Goal: Obtain resource: Download file/media

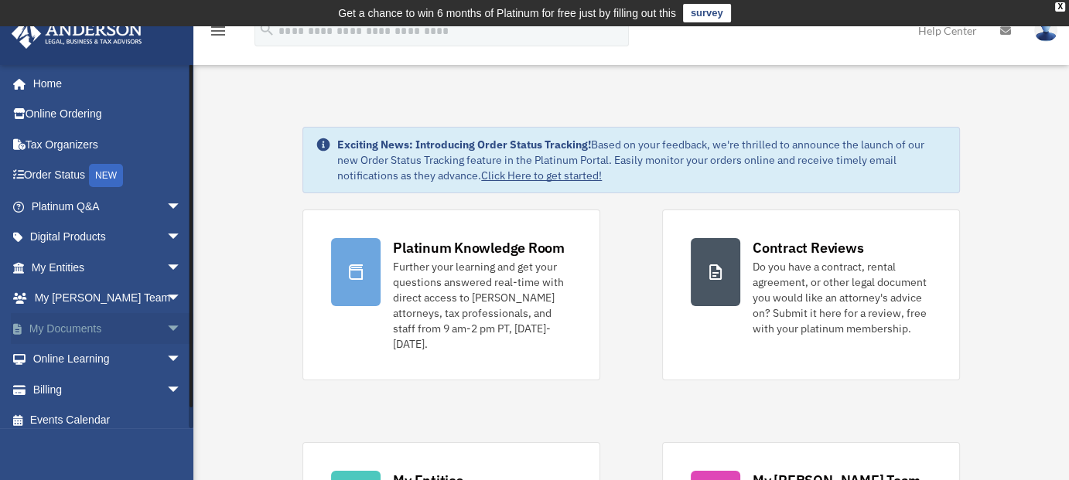
click at [166, 328] on span "arrow_drop_down" at bounding box center [181, 329] width 31 height 32
click at [65, 356] on link "Box" at bounding box center [113, 359] width 183 height 31
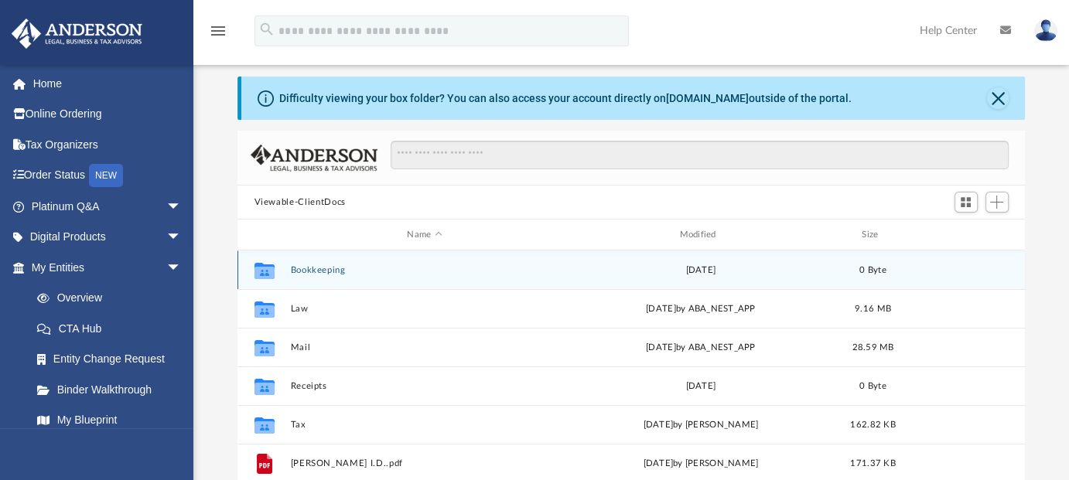
scroll to position [77, 0]
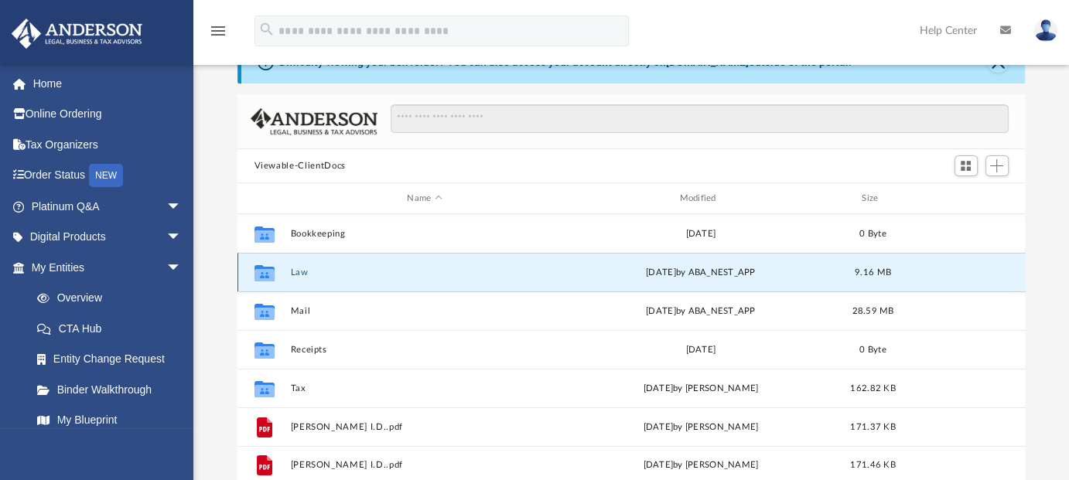
click at [296, 271] on button "Law" at bounding box center [424, 273] width 269 height 10
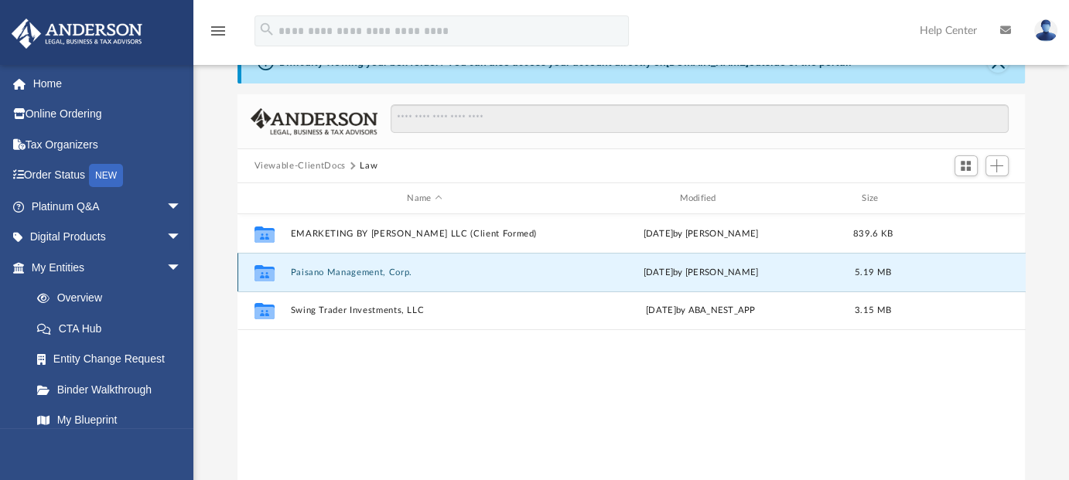
click at [315, 271] on button "Paisano Management, Corp." at bounding box center [424, 273] width 269 height 10
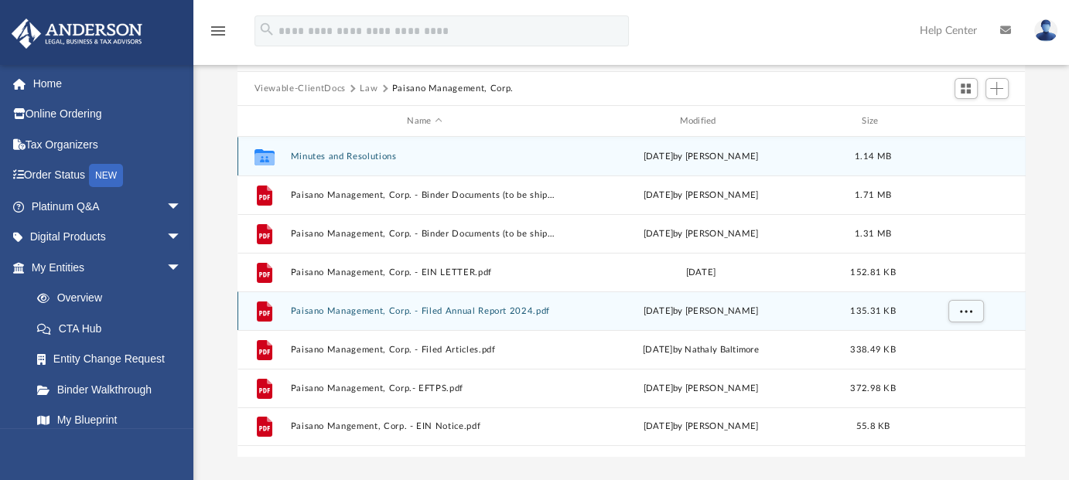
scroll to position [232, 0]
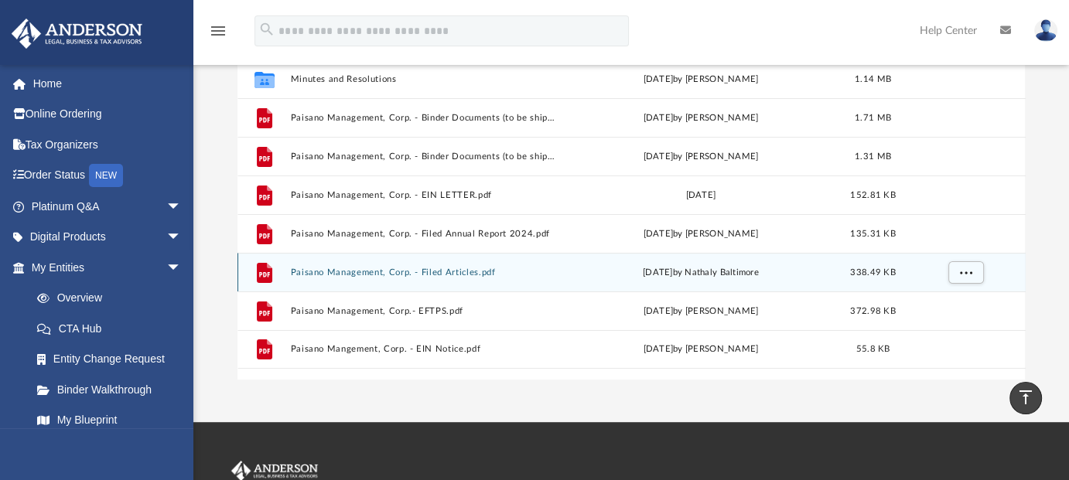
click at [374, 271] on button "Paisano Management, Corp. - Filed Articles.pdf" at bounding box center [424, 273] width 269 height 10
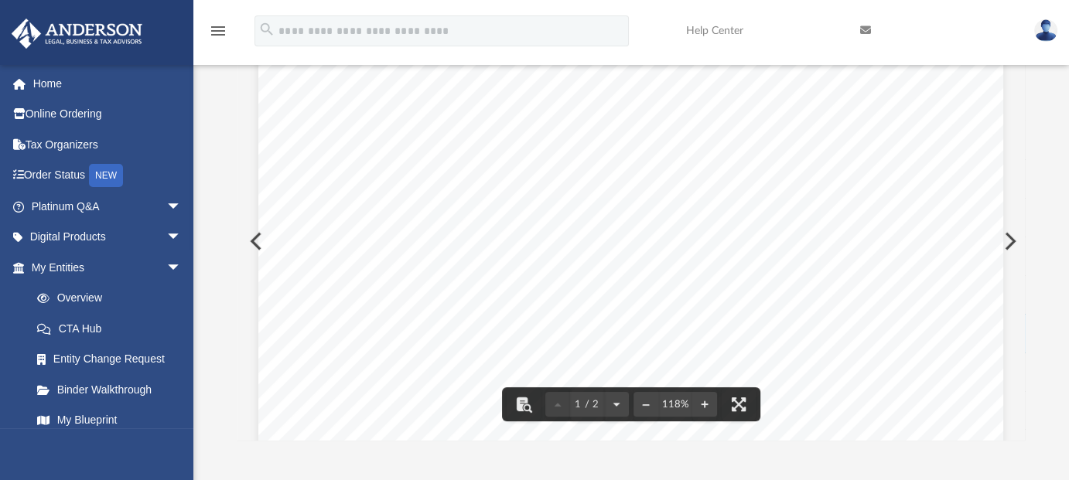
scroll to position [77, 0]
